Goal: Navigation & Orientation: Find specific page/section

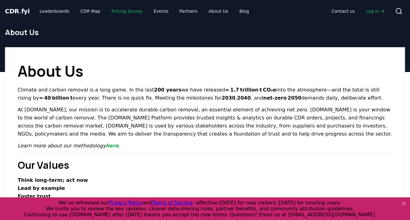
click at [130, 11] on link "Pricing Survey" at bounding box center [127, 11] width 41 height 11
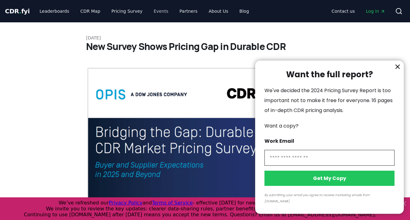
click at [151, 12] on div at bounding box center [205, 110] width 410 height 220
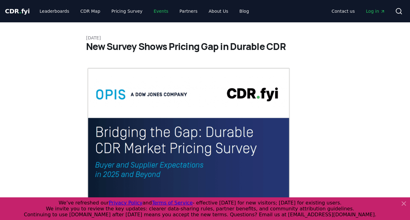
click at [155, 11] on link "Events" at bounding box center [161, 11] width 24 height 11
